Goal: Go to known website: Go to known website

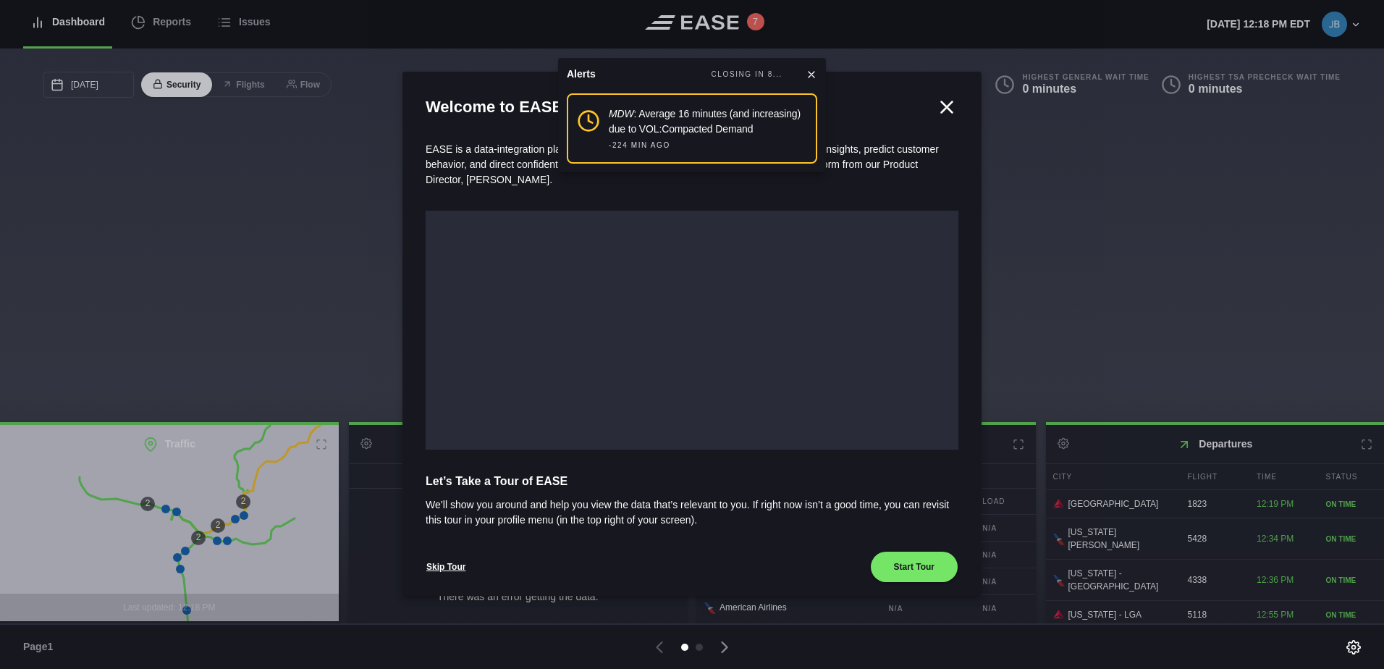
click at [811, 73] on icon at bounding box center [812, 75] width 6 height 6
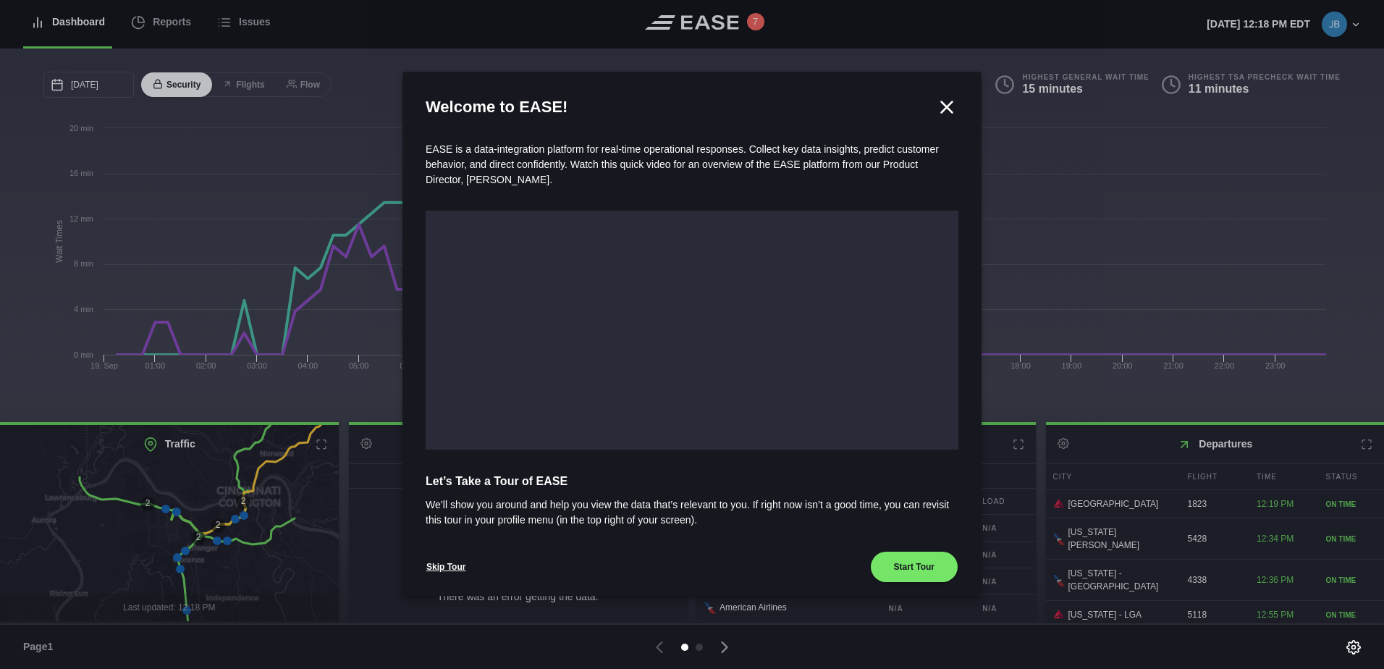
click at [944, 103] on icon at bounding box center [947, 106] width 11 height 11
